Goal: Transaction & Acquisition: Purchase product/service

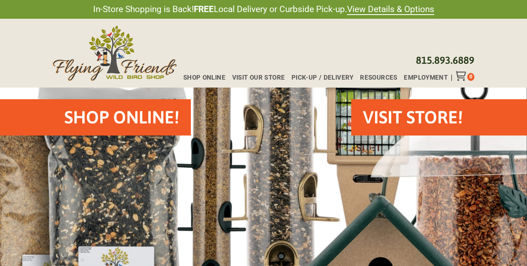
click at [157, 113] on h2 "Shop Online!" at bounding box center [121, 117] width 115 height 25
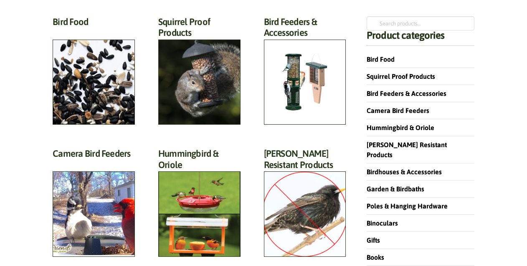
scroll to position [101, 0]
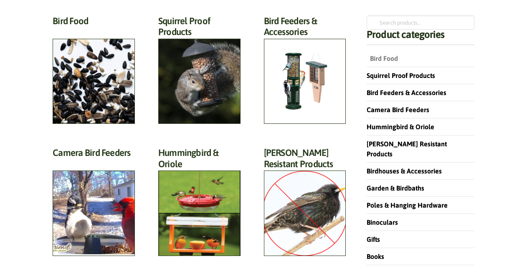
click at [383, 58] on link "Bird Food" at bounding box center [382, 59] width 31 height 8
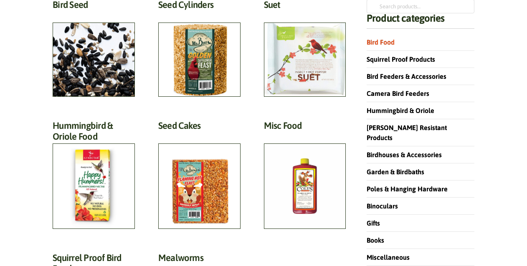
scroll to position [116, 0]
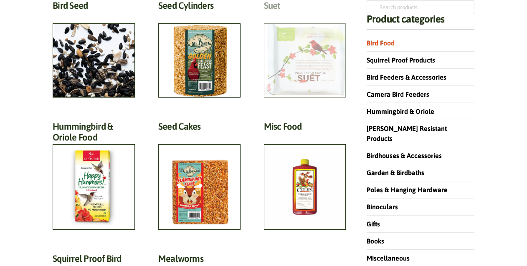
click at [314, 15] on h2 "Suet (18)" at bounding box center [305, 7] width 82 height 15
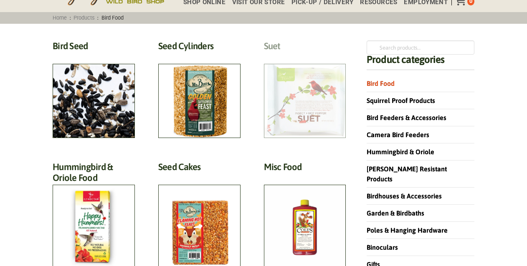
scroll to position [68, 0]
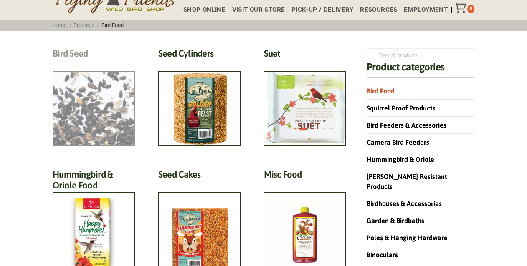
click at [79, 63] on h2 "Bird Seed (30)" at bounding box center [94, 55] width 82 height 15
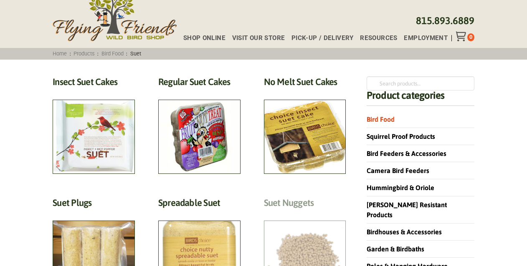
scroll to position [39, 0]
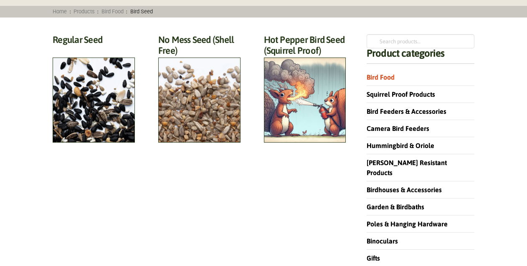
scroll to position [88, 0]
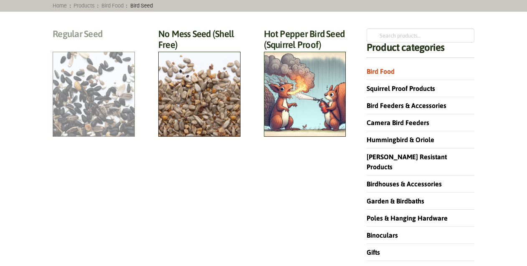
click at [65, 44] on h2 "Regular Seed (18)" at bounding box center [94, 35] width 82 height 15
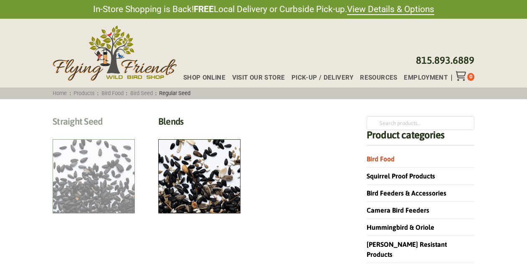
click at [88, 132] on h2 "Straight Seed (12)" at bounding box center [94, 123] width 82 height 15
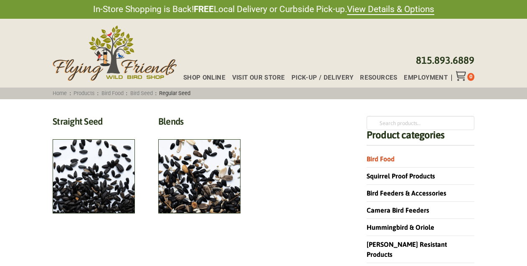
scroll to position [99, 0]
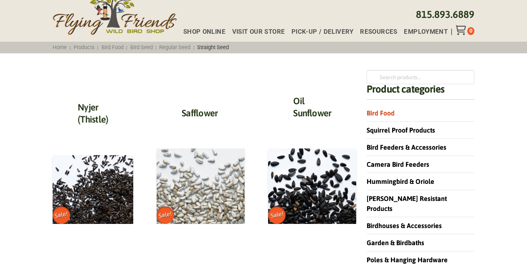
scroll to position [45, 0]
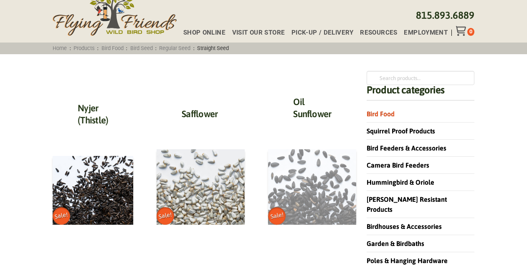
click at [317, 197] on img at bounding box center [312, 188] width 88 height 76
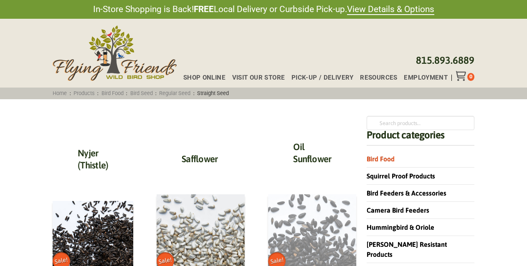
scroll to position [0, 0]
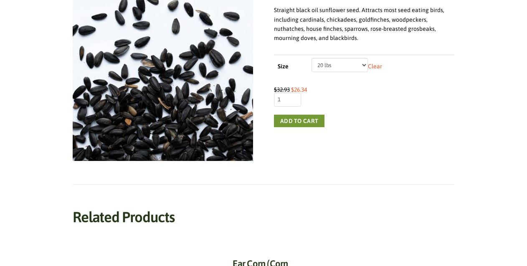
scroll to position [186, 0]
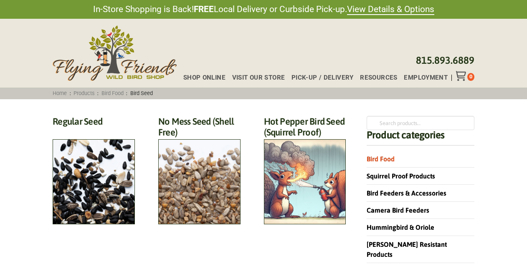
scroll to position [88, 0]
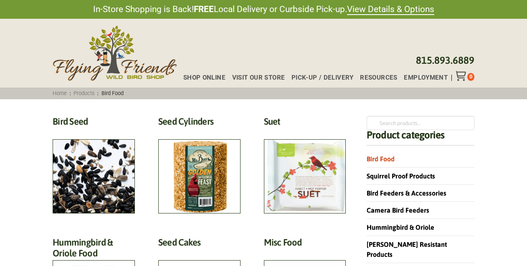
scroll to position [68, 0]
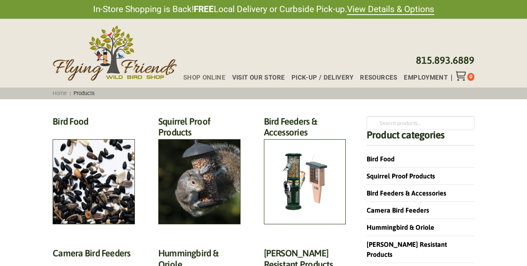
scroll to position [101, 0]
